Goal: Check status: Check status

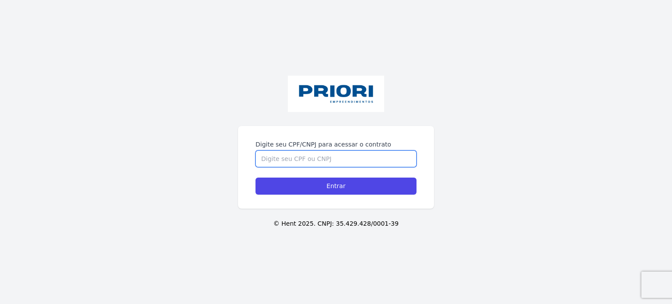
click at [343, 151] on input "Digite seu CPF/CNPJ para acessar o contrato" at bounding box center [336, 159] width 161 height 17
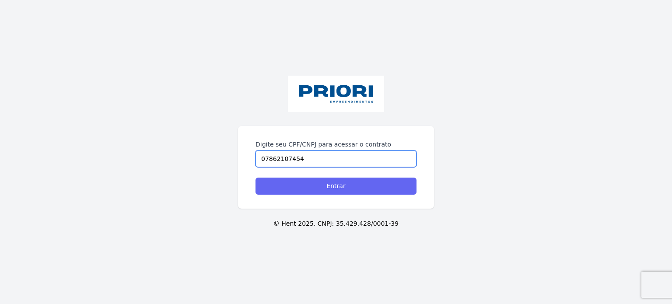
type input "07862107454"
click at [340, 189] on input "Entrar" at bounding box center [336, 186] width 161 height 17
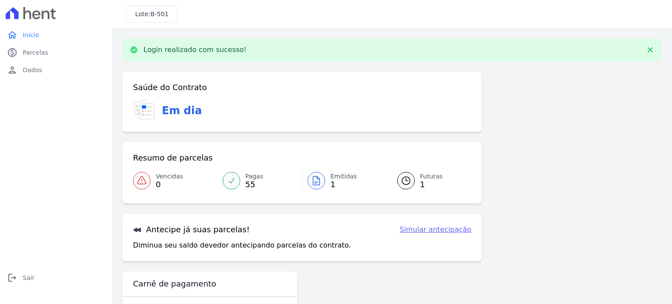
click at [322, 180] on div at bounding box center [317, 181] width 18 height 18
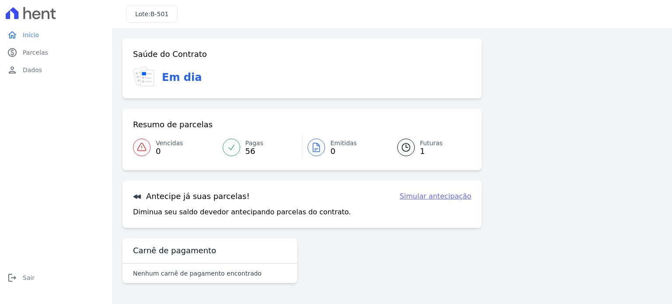
click at [403, 146] on icon at bounding box center [406, 148] width 8 height 8
click at [407, 139] on div at bounding box center [406, 148] width 18 height 18
